Goal: Information Seeking & Learning: Learn about a topic

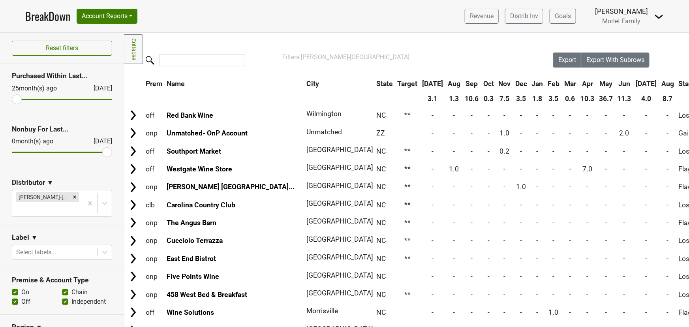
scroll to position [932, 0]
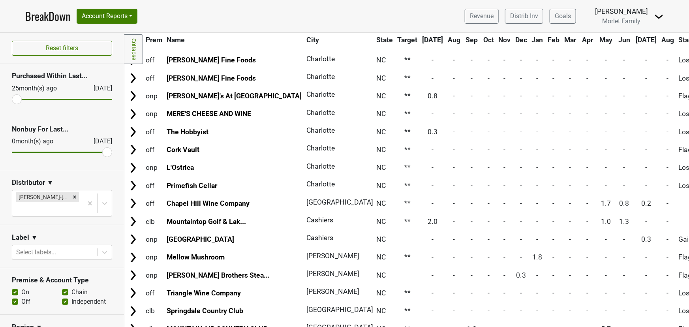
click at [72, 196] on icon "Remove Tryon-NC" at bounding box center [75, 197] width 6 height 6
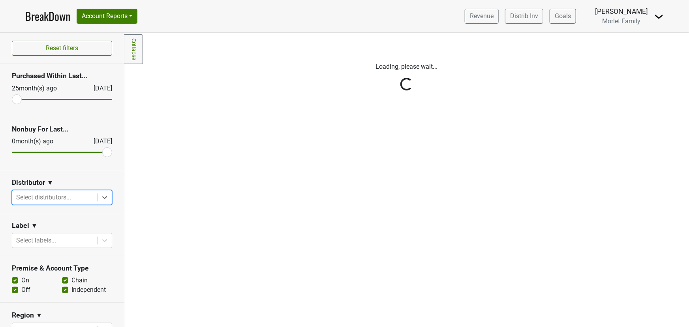
scroll to position [0, 0]
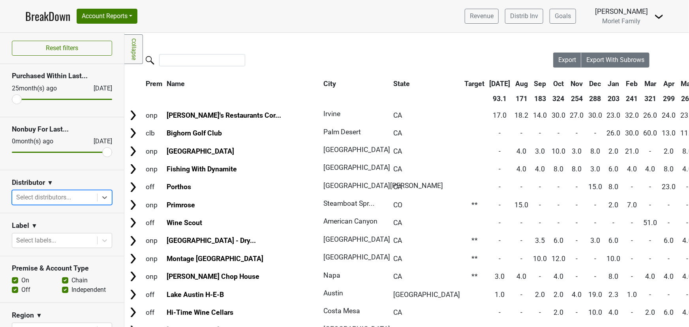
click at [101, 198] on icon at bounding box center [105, 197] width 8 height 8
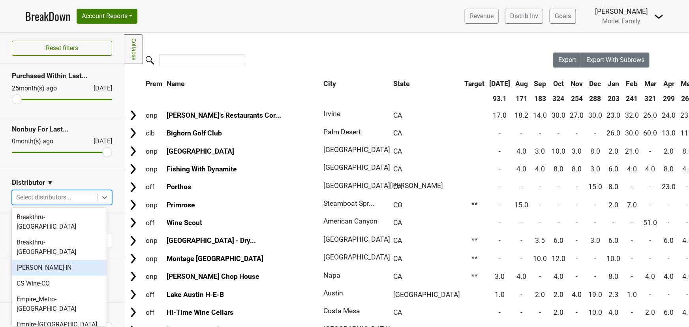
scroll to position [179, 0]
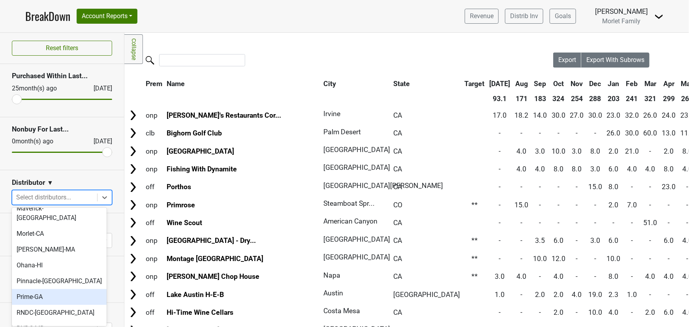
click at [50, 289] on div "Prime-GA" at bounding box center [59, 297] width 95 height 16
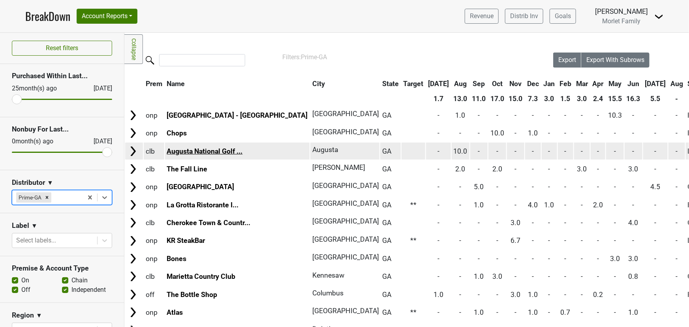
click at [195, 150] on link "Augusta National Golf ..." at bounding box center [205, 151] width 76 height 8
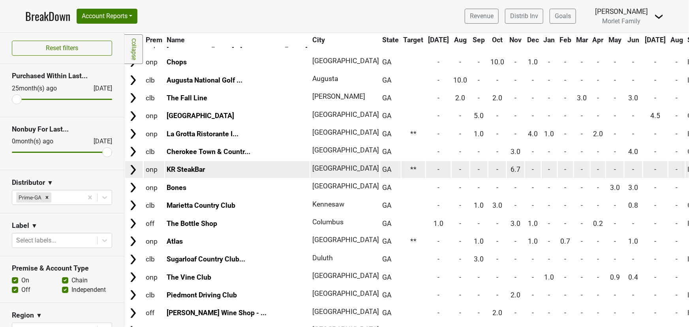
scroll to position [71, 0]
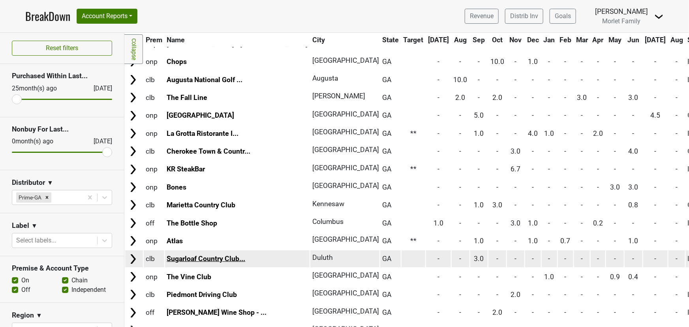
click at [217, 255] on link "Sugarloaf Country Club..." at bounding box center [206, 258] width 79 height 8
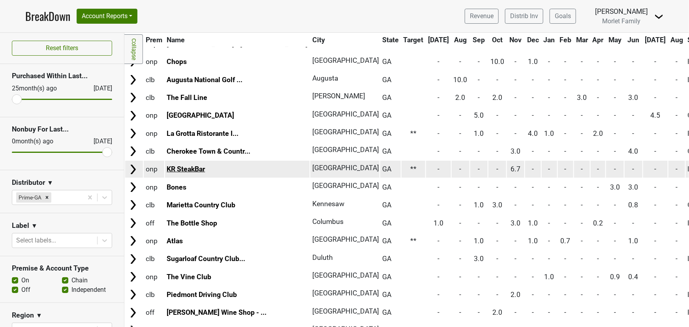
click at [196, 167] on link "KR SteakBar" at bounding box center [186, 169] width 38 height 8
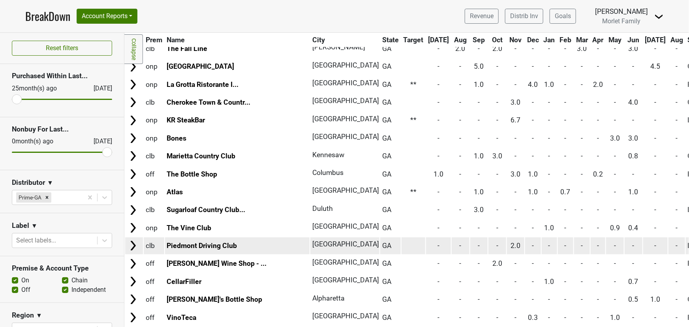
scroll to position [143, 0]
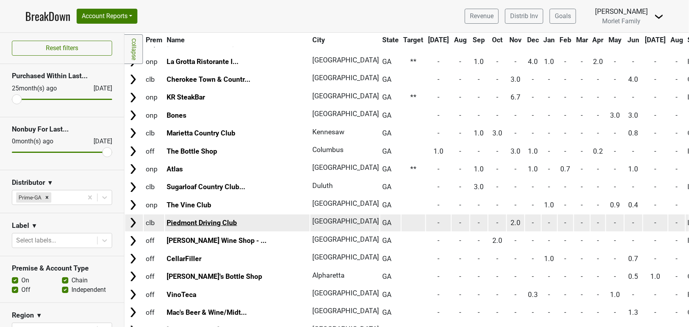
click at [210, 220] on link "Piedmont Driving Club" at bounding box center [202, 223] width 70 height 8
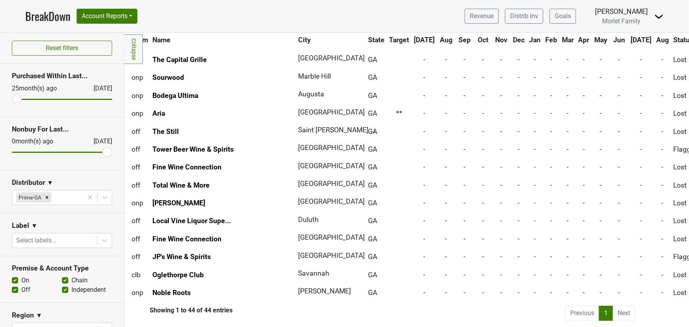
scroll to position [593, 0]
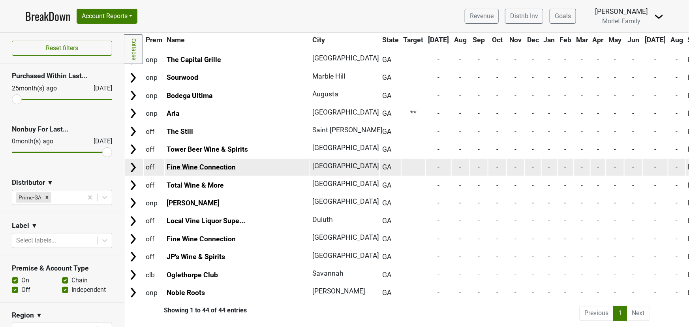
click at [203, 163] on link "Fine Wine Connection" at bounding box center [201, 167] width 69 height 8
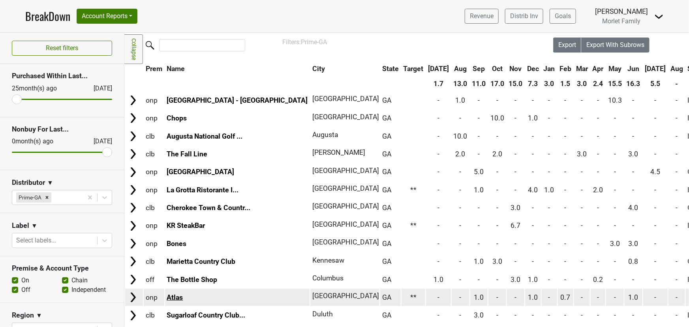
scroll to position [0, 0]
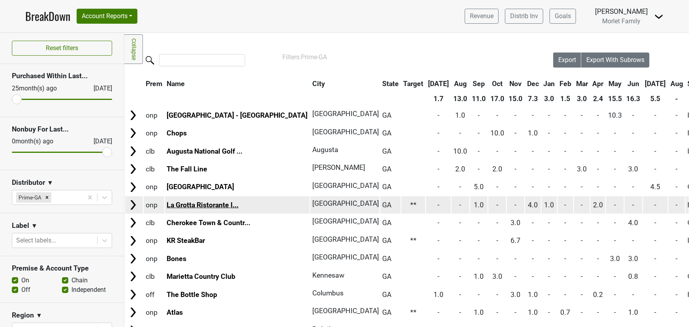
click at [189, 203] on link "La Grotta Ristorante I..." at bounding box center [203, 205] width 72 height 8
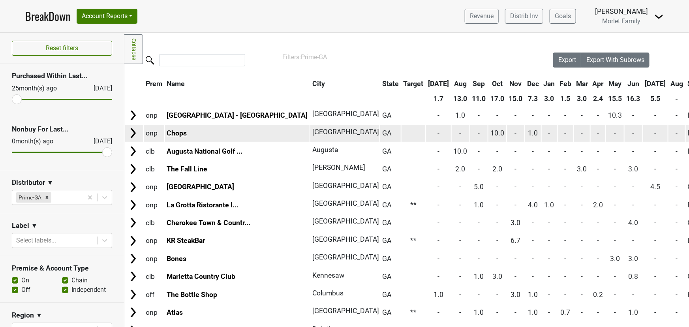
click at [177, 131] on link "Chops" at bounding box center [177, 133] width 20 height 8
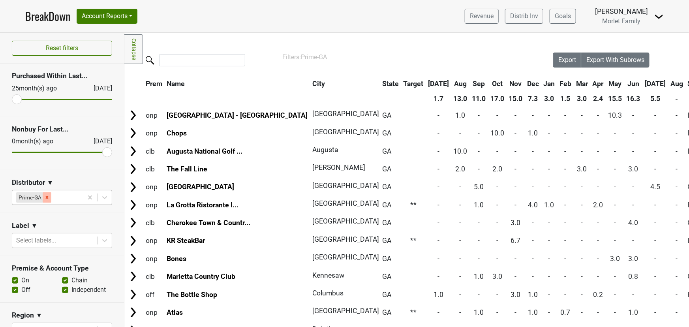
click at [46, 195] on icon "Remove Prime-GA" at bounding box center [47, 198] width 6 height 6
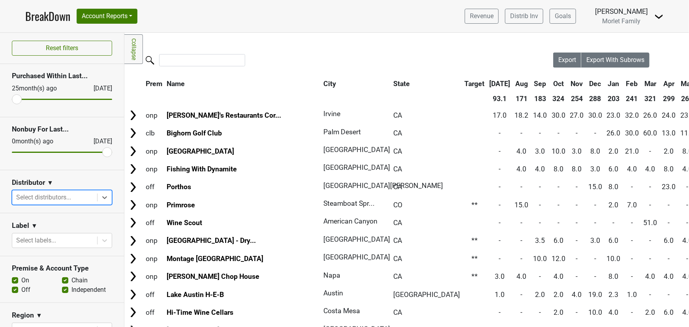
click at [101, 194] on icon at bounding box center [105, 197] width 8 height 8
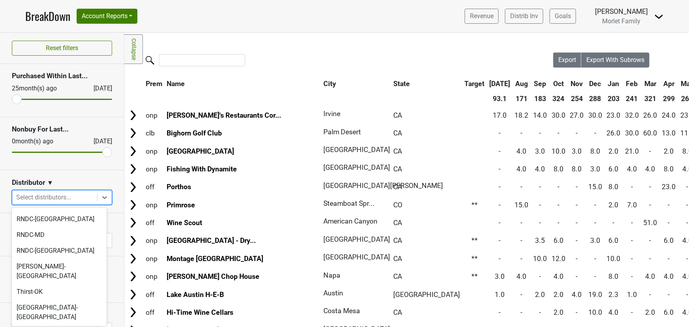
scroll to position [279, 0]
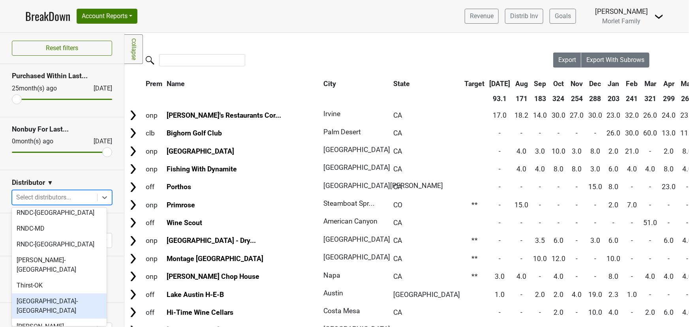
click at [52, 293] on div "Tramonte-OH" at bounding box center [59, 305] width 95 height 25
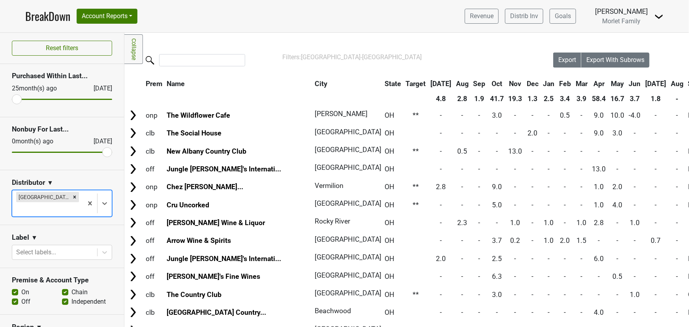
click at [312, 79] on th "City" at bounding box center [344, 84] width 65 height 14
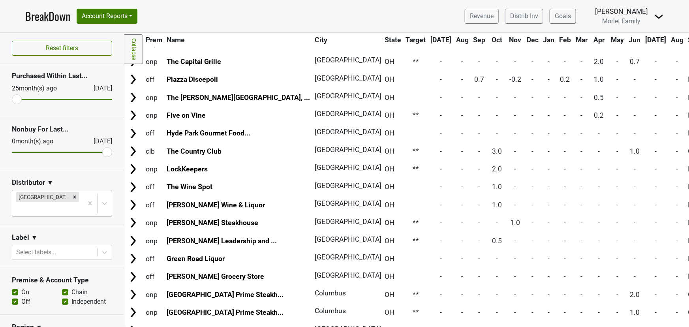
scroll to position [357, 0]
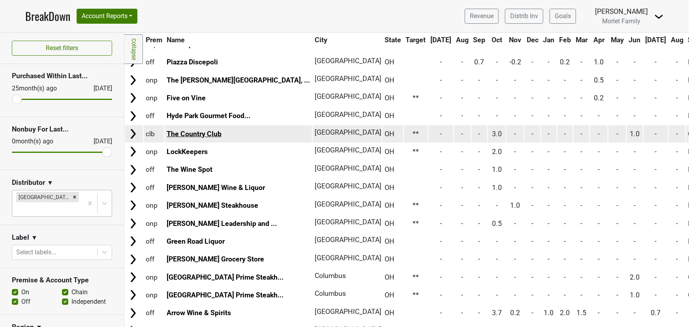
click at [197, 132] on link "The Country Club" at bounding box center [194, 134] width 55 height 8
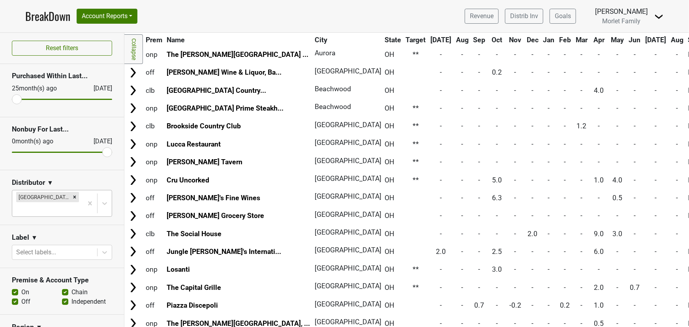
scroll to position [0, 0]
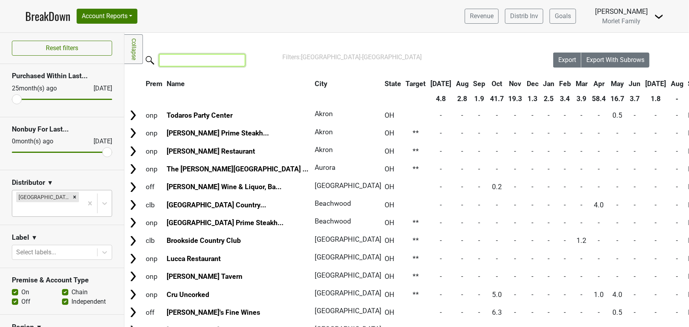
click at [192, 61] on input "search" at bounding box center [202, 60] width 86 height 12
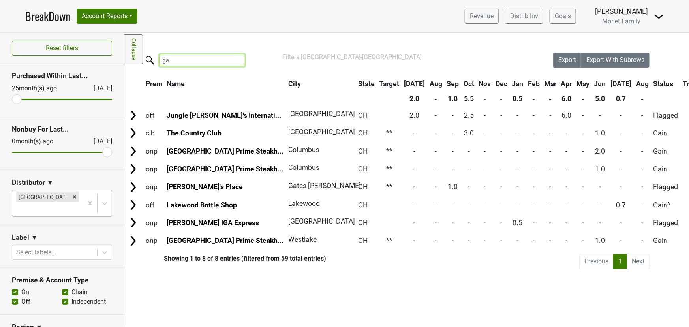
type input "g"
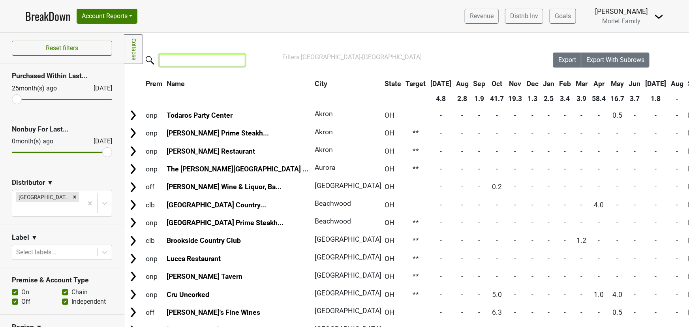
click at [72, 196] on icon "Remove Tramonte-OH" at bounding box center [75, 197] width 6 height 6
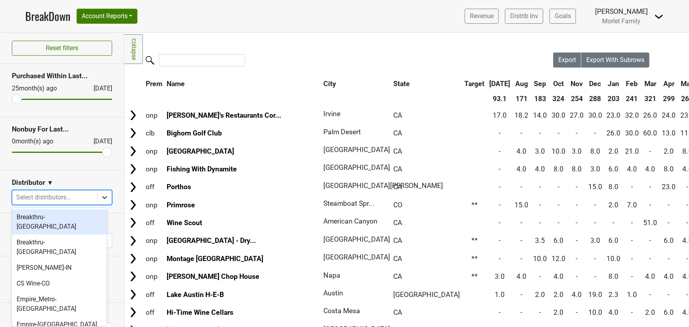
click at [101, 196] on icon at bounding box center [105, 197] width 8 height 8
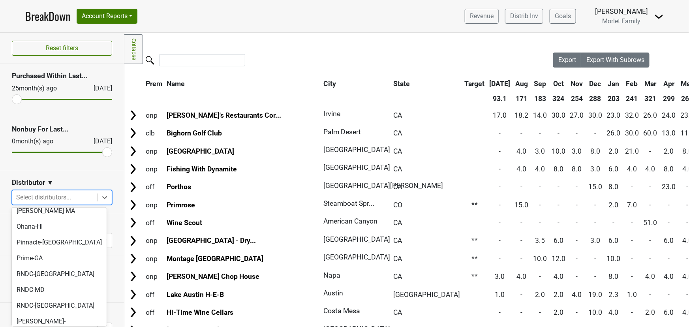
scroll to position [279, 0]
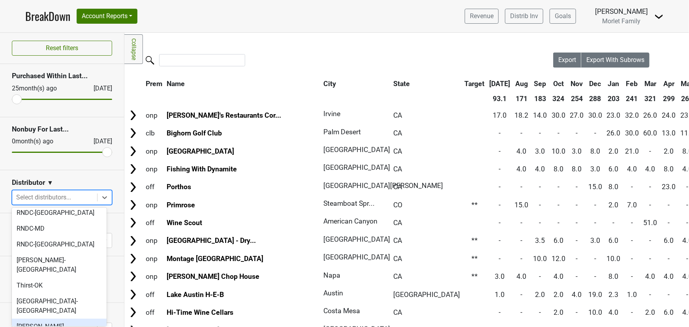
click at [65, 318] on div "Tryon-NC" at bounding box center [59, 330] width 95 height 25
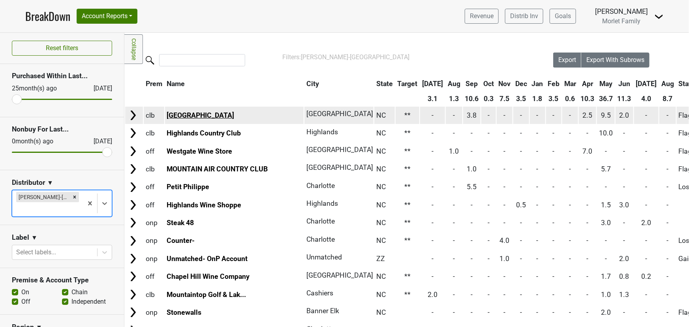
click at [234, 117] on link "[GEOGRAPHIC_DATA]" at bounding box center [200, 115] width 67 height 8
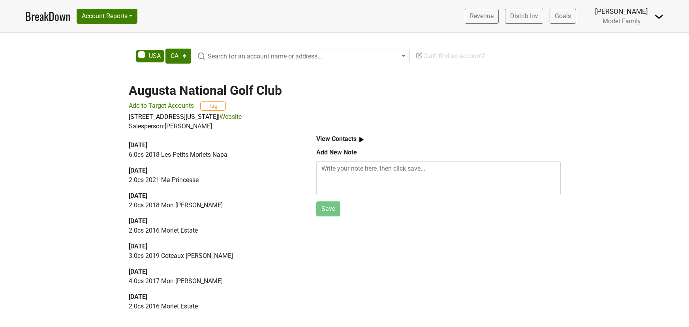
select select "CA"
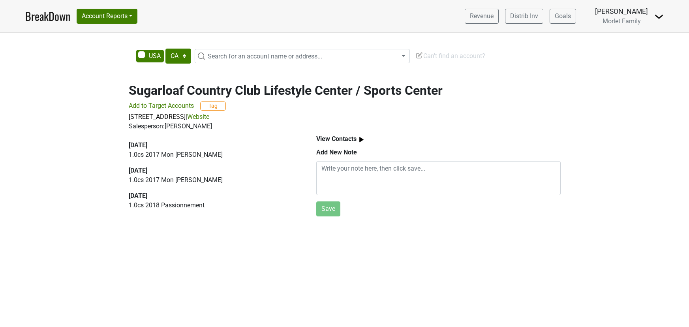
select select "CA"
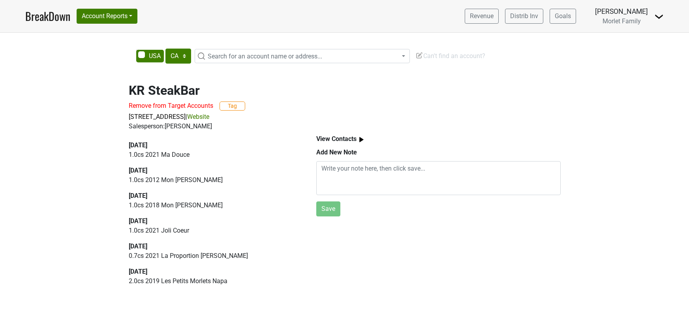
select select "CA"
click at [209, 114] on link "Website" at bounding box center [198, 116] width 22 height 7
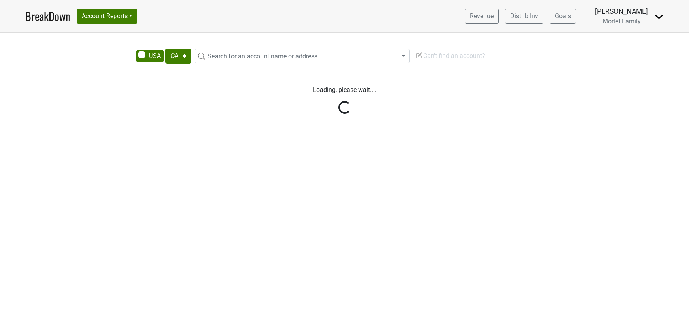
select select "CA"
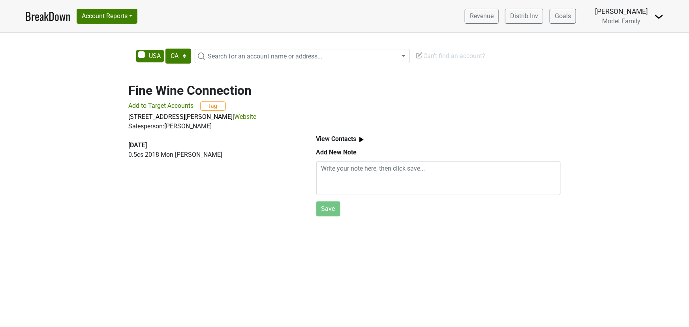
click at [256, 114] on link "Website" at bounding box center [245, 116] width 22 height 7
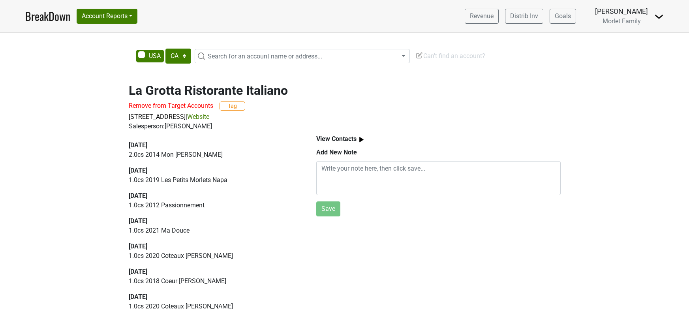
select select "CA"
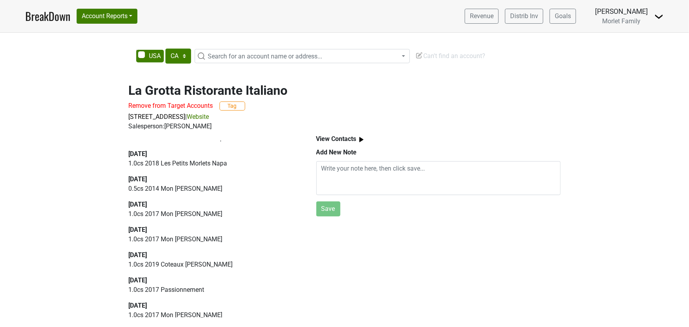
scroll to position [269, 0]
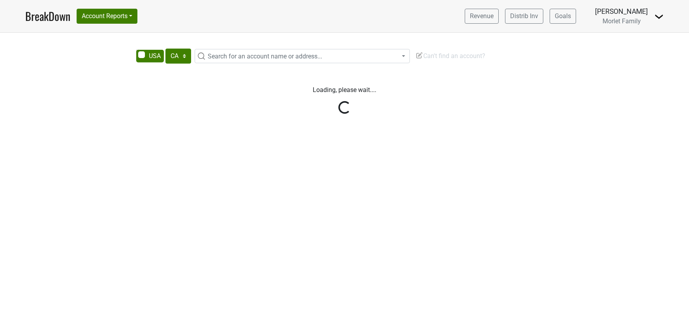
select select "CA"
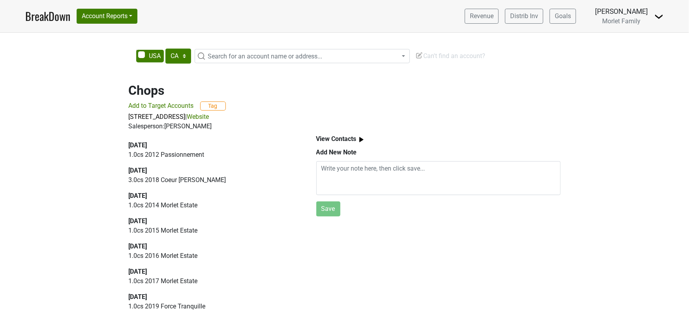
click at [209, 116] on link "Website" at bounding box center [198, 116] width 22 height 7
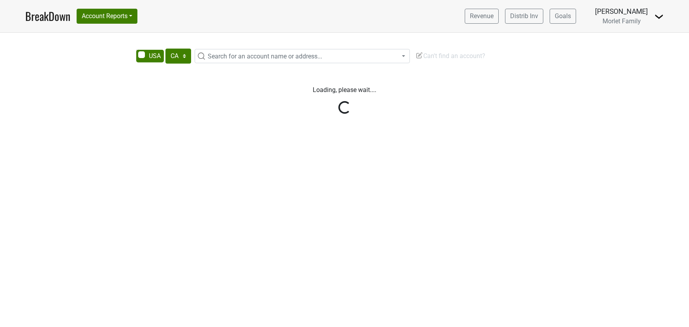
select select "CA"
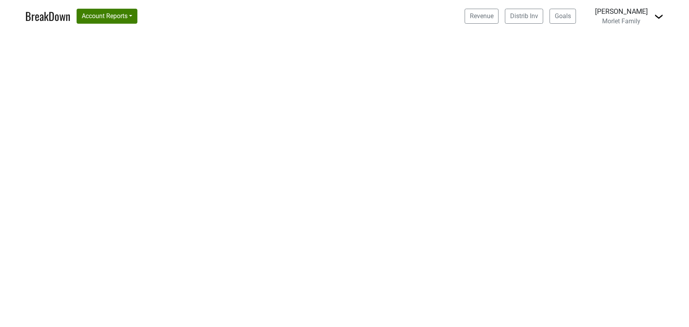
select select "CA"
